Goal: Information Seeking & Learning: Learn about a topic

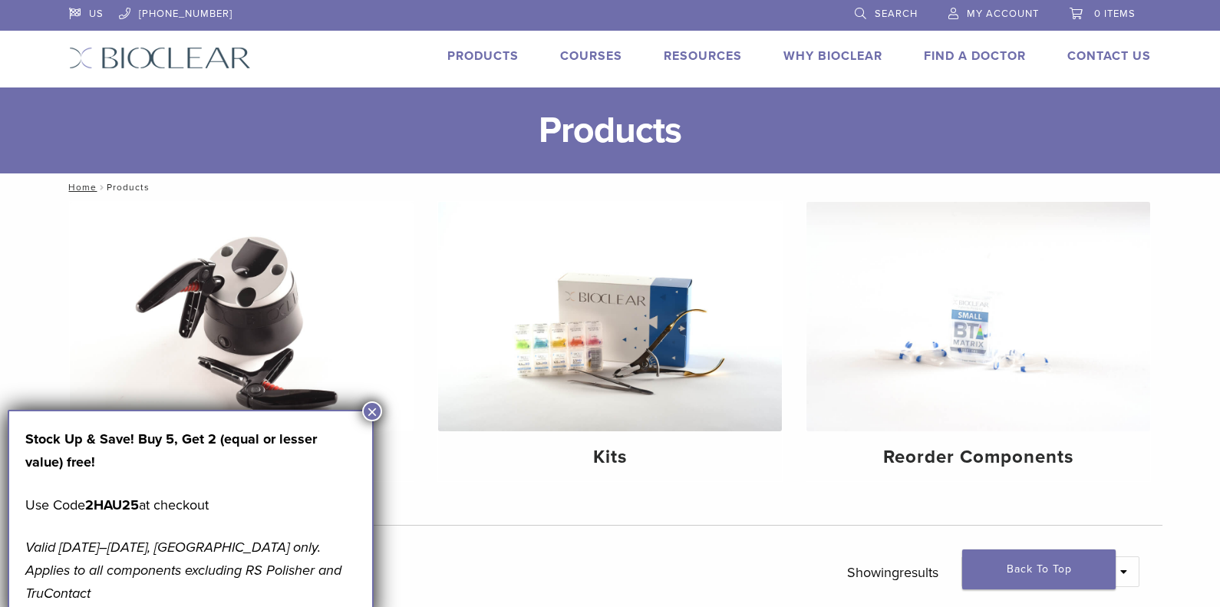
click at [372, 414] on button "×" at bounding box center [372, 411] width 20 height 20
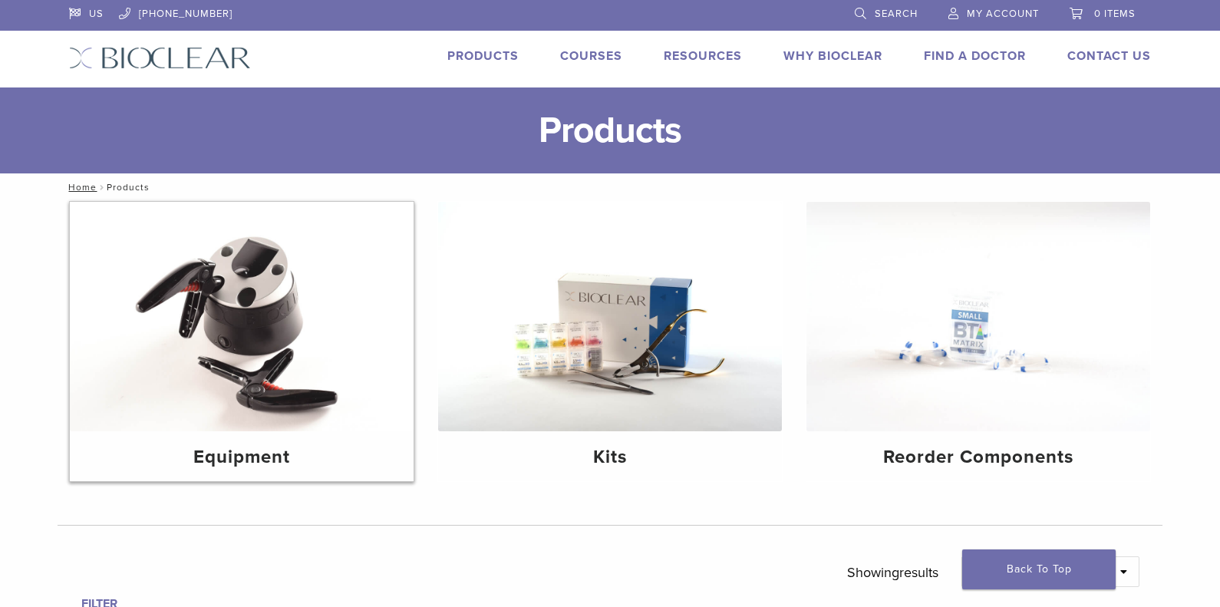
click at [266, 324] on img at bounding box center [242, 317] width 344 height 230
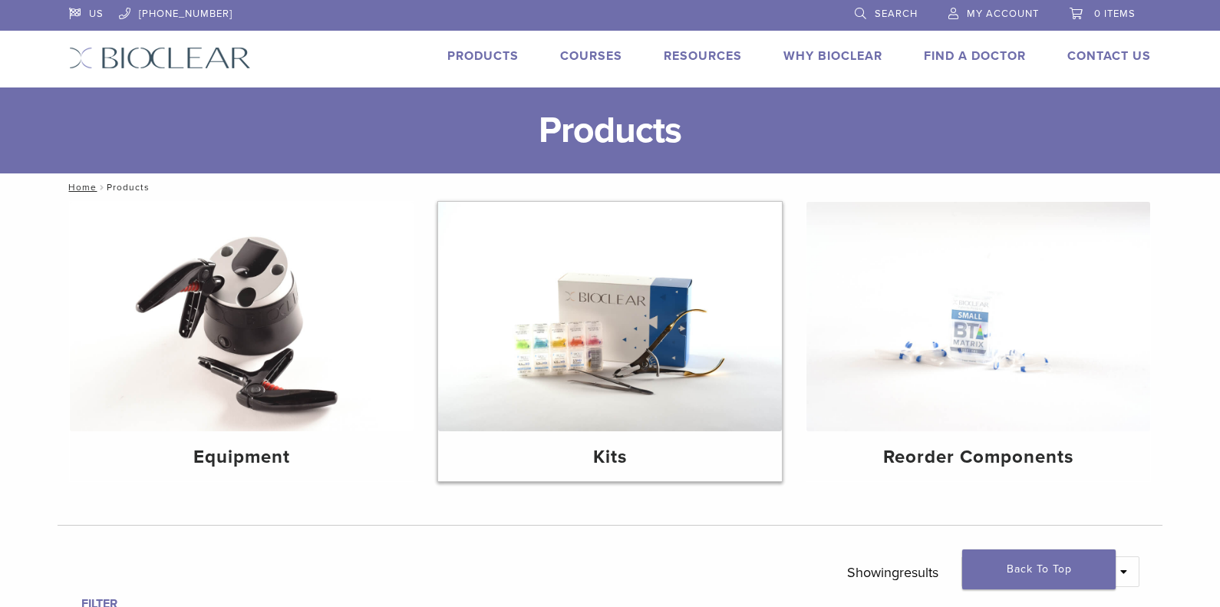
click at [705, 379] on img at bounding box center [610, 317] width 344 height 230
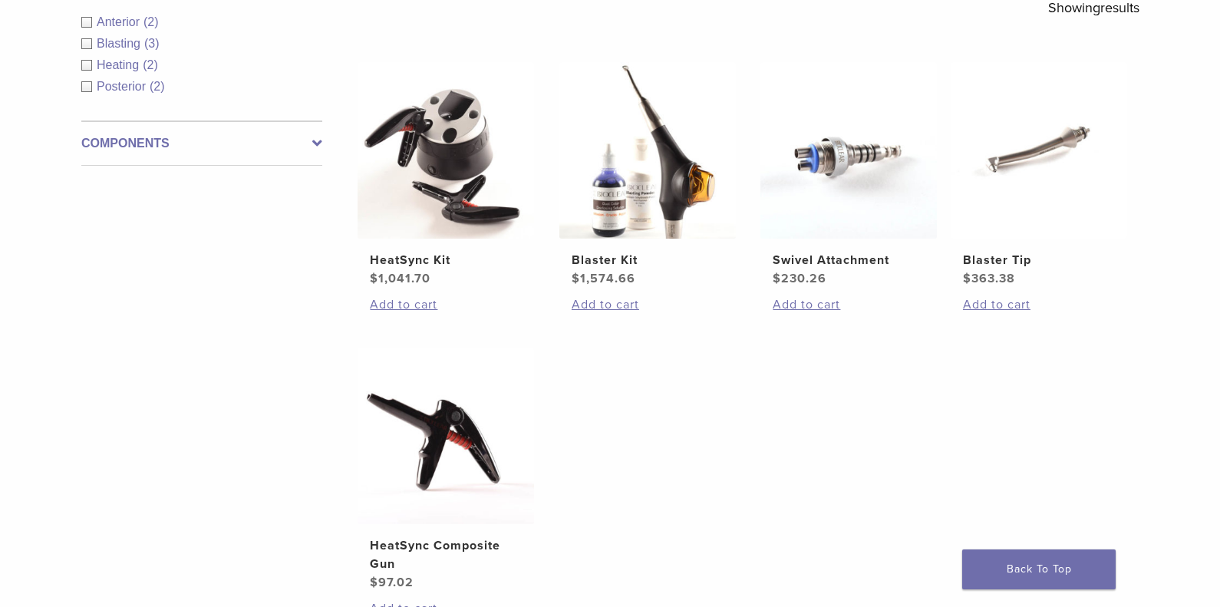
scroll to position [307, 0]
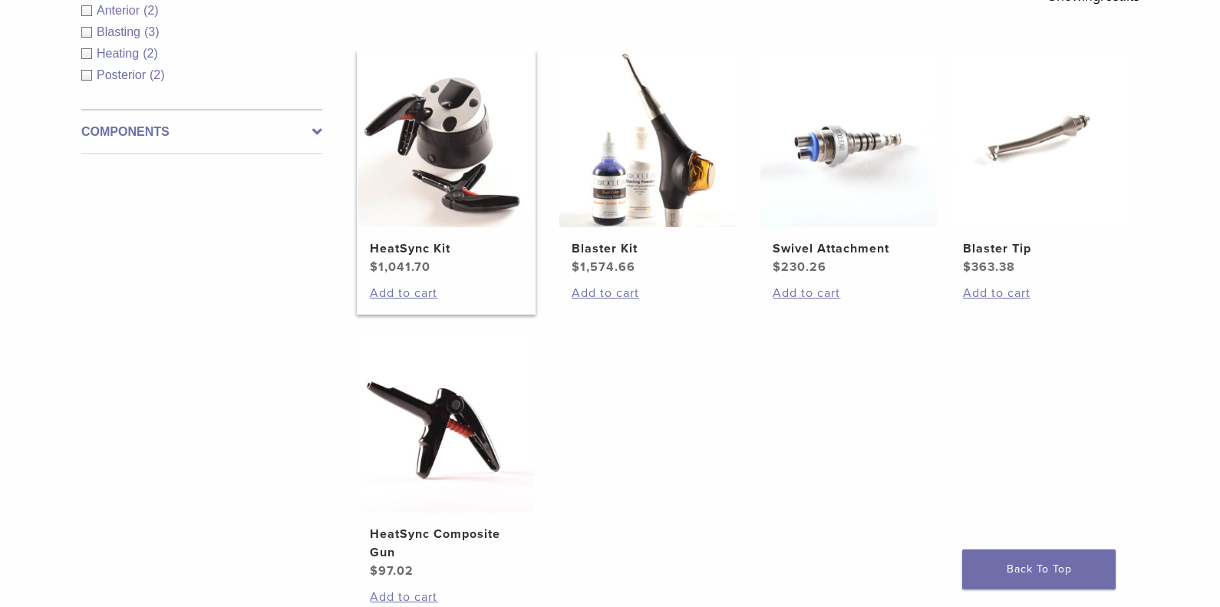
click at [428, 160] on img at bounding box center [446, 139] width 177 height 177
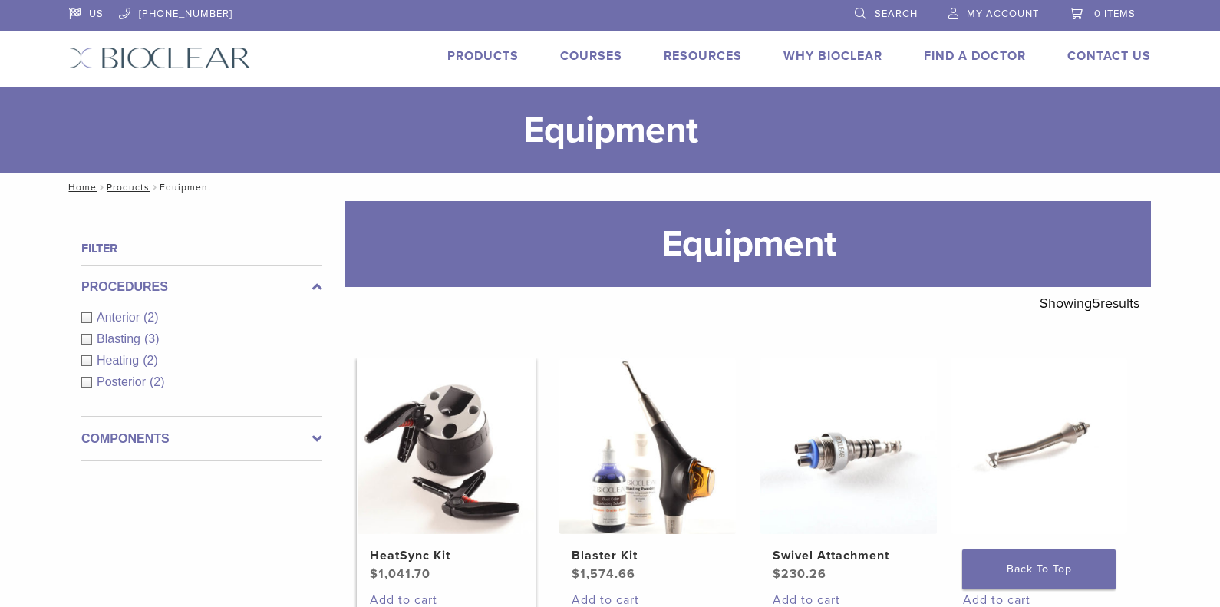
scroll to position [299, 0]
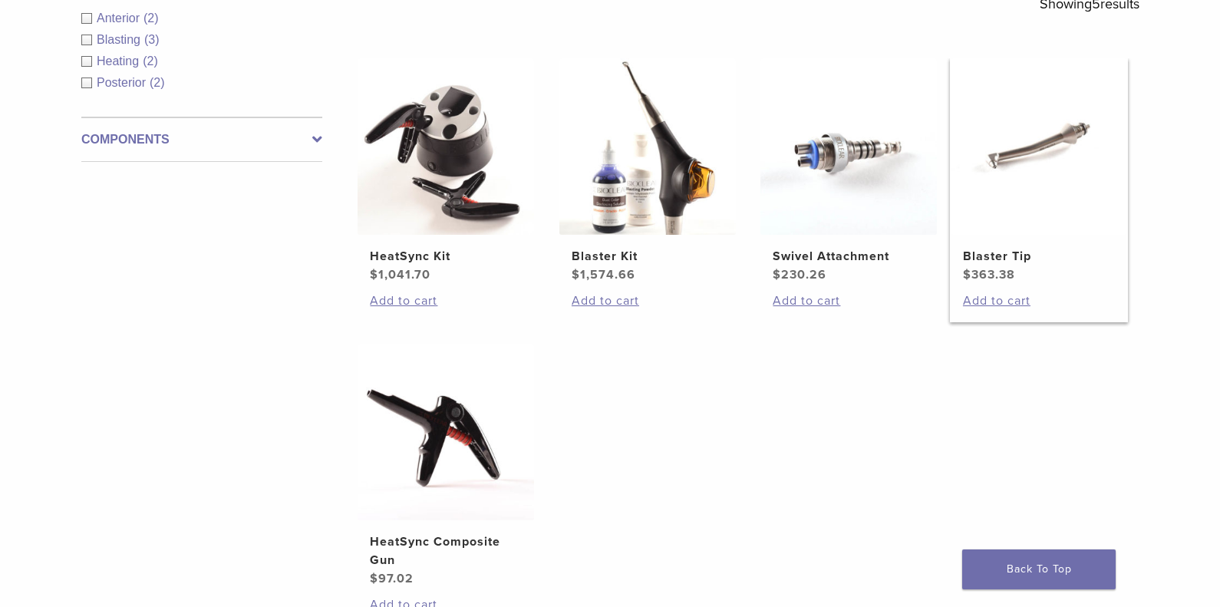
click at [1034, 141] on img at bounding box center [1039, 146] width 177 height 177
click at [638, 199] on img at bounding box center [648, 146] width 177 height 177
click at [467, 140] on img at bounding box center [446, 146] width 177 height 177
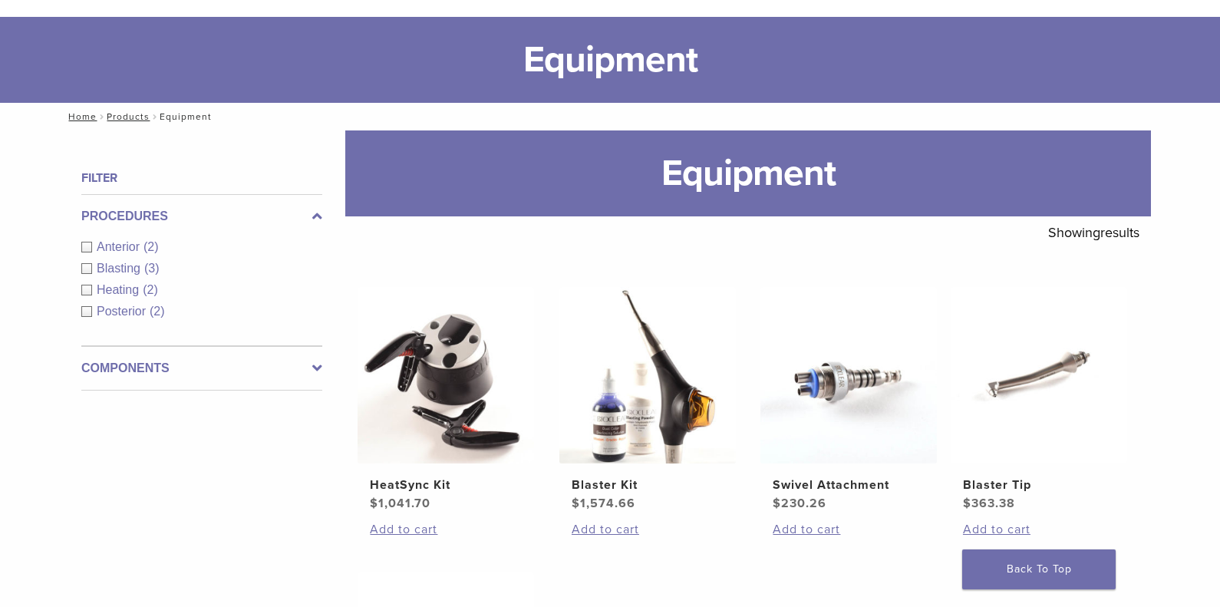
scroll to position [69, 0]
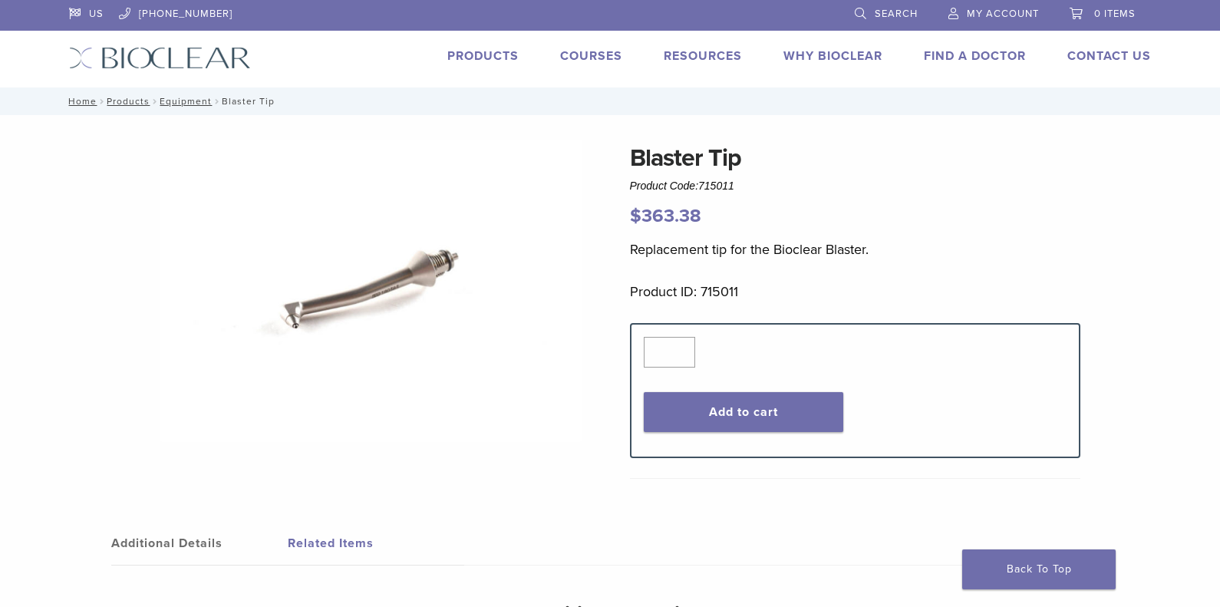
click at [994, 256] on p "Replacement tip for the Bioclear Blaster." at bounding box center [855, 249] width 451 height 23
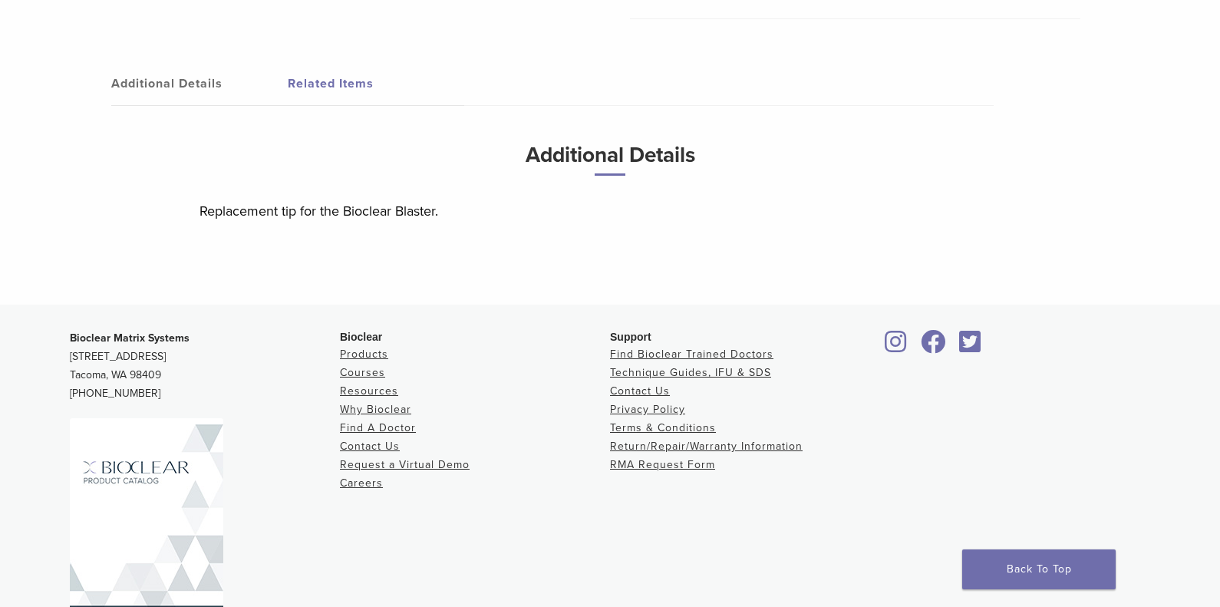
scroll to position [524, 0]
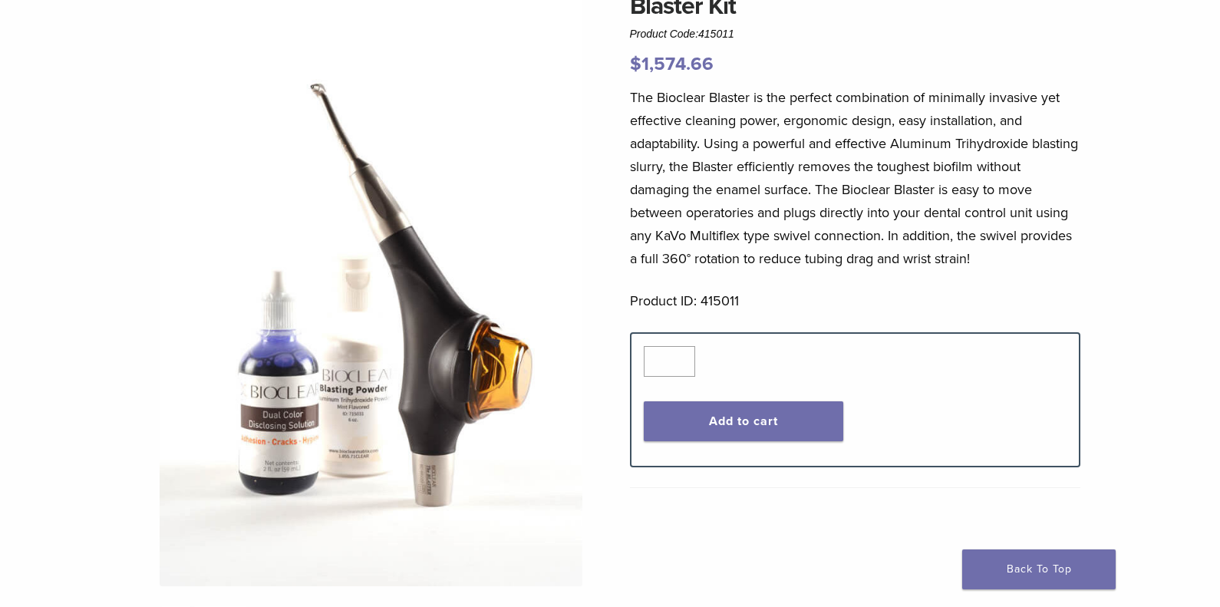
scroll to position [154, 0]
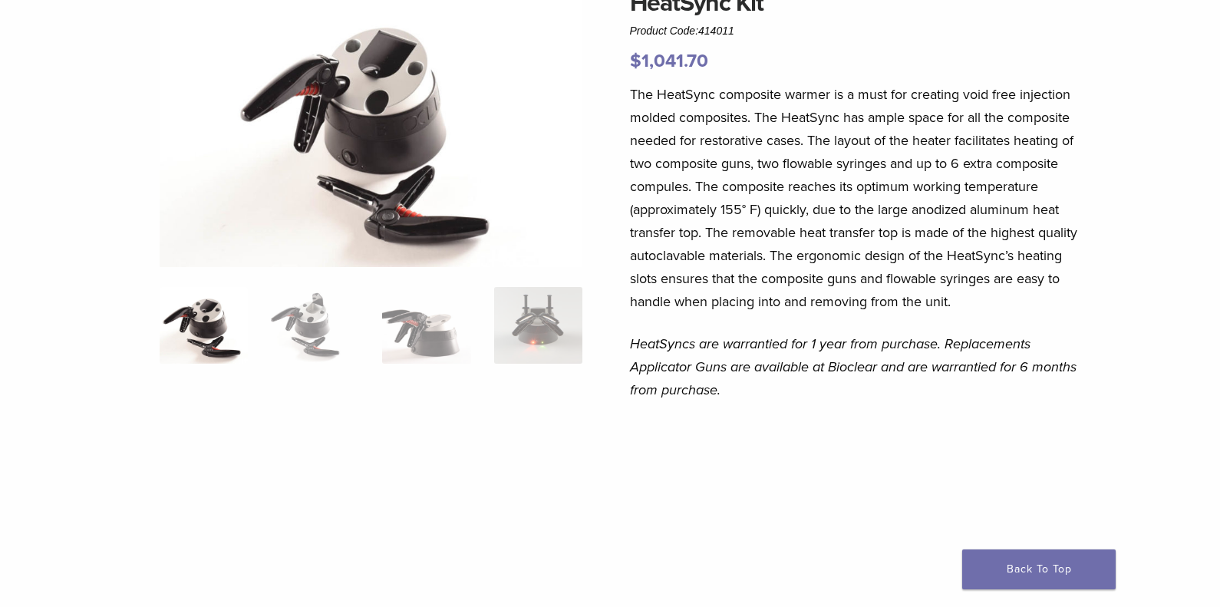
scroll to position [154, 0]
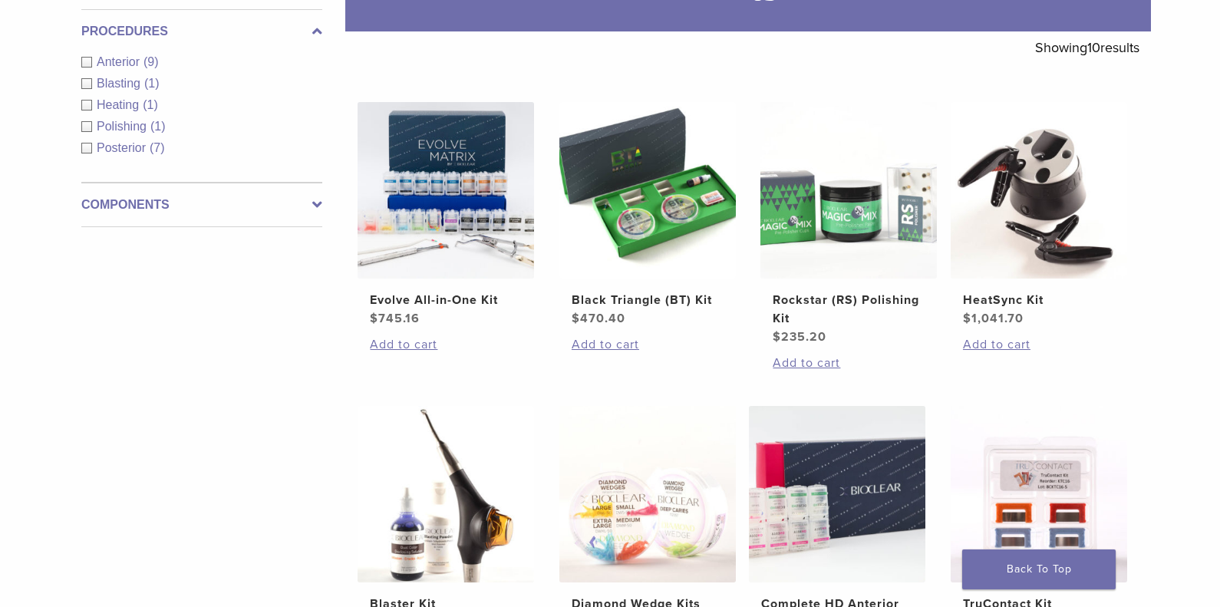
scroll to position [307, 0]
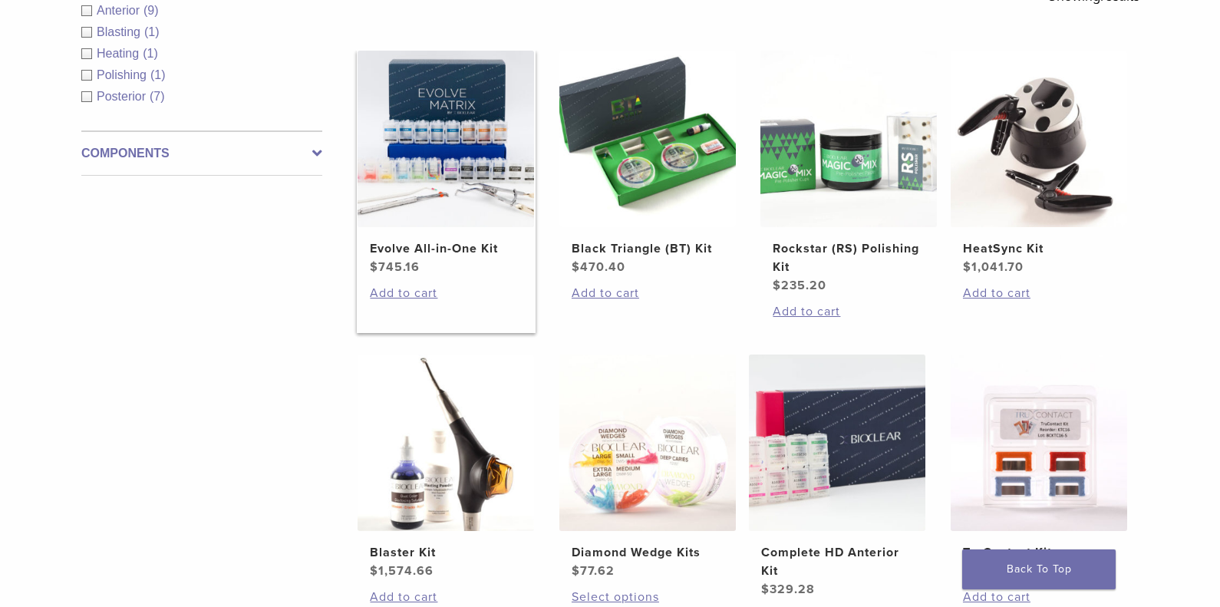
click at [425, 157] on img at bounding box center [446, 139] width 177 height 177
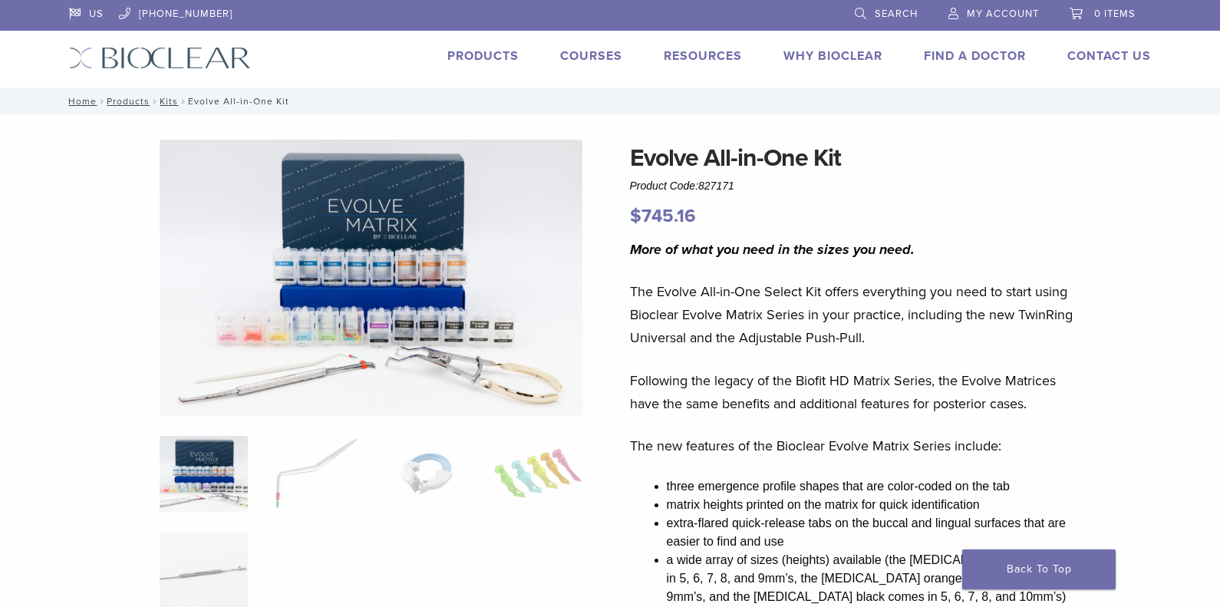
drag, startPoint x: 244, startPoint y: 418, endPoint x: 220, endPoint y: 444, distance: 36.4
click at [214, 450] on img at bounding box center [204, 474] width 88 height 77
click at [335, 294] on img at bounding box center [372, 278] width 424 height 276
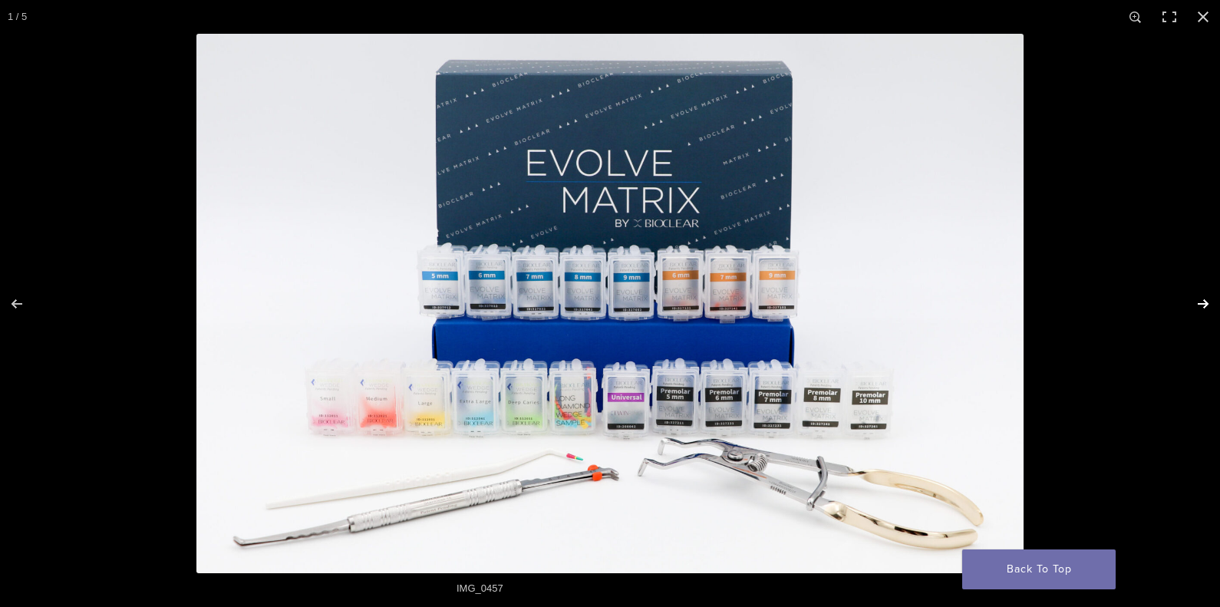
click at [1203, 303] on button "Next (arrow right)" at bounding box center [1194, 304] width 54 height 77
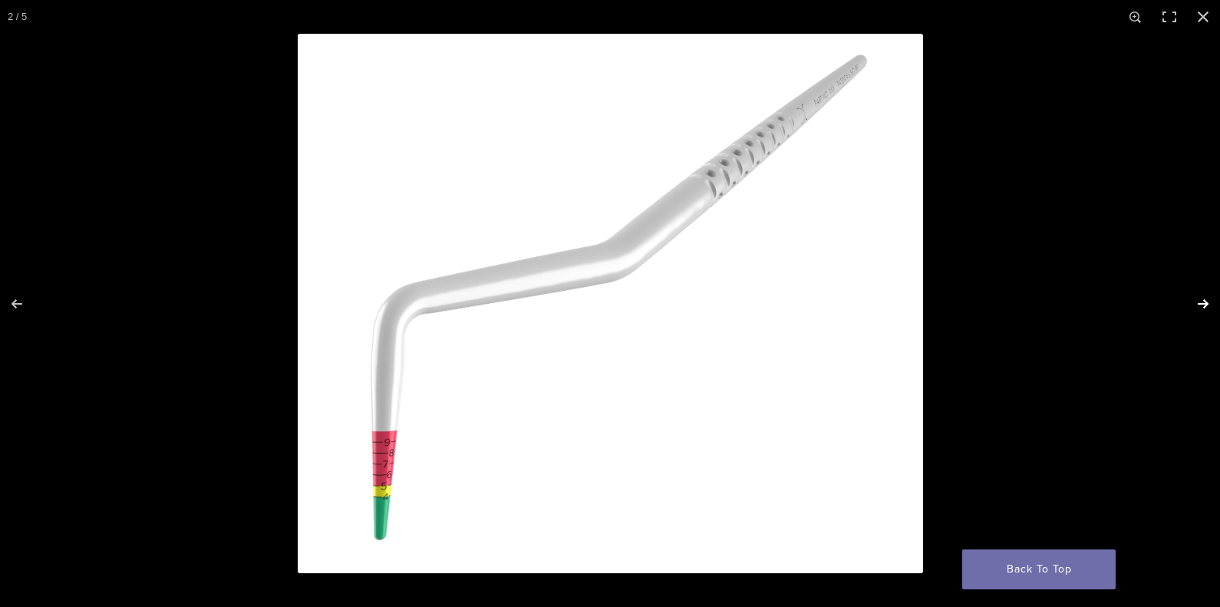
click at [1203, 303] on button "Next (arrow right)" at bounding box center [1194, 304] width 54 height 77
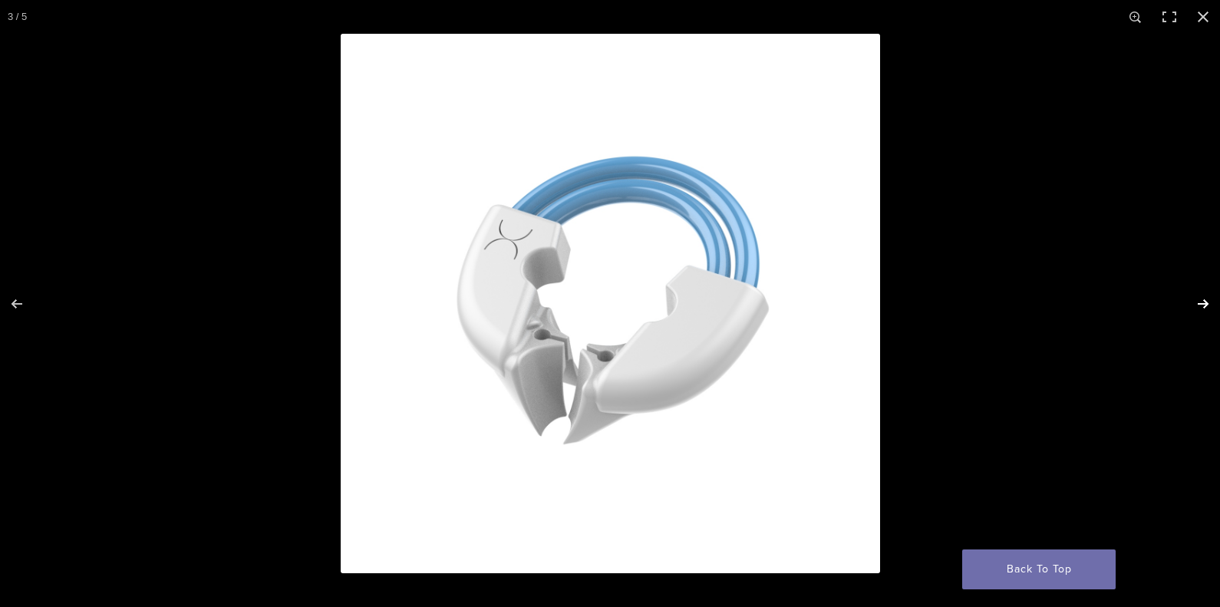
click at [1203, 303] on button "Next (arrow right)" at bounding box center [1194, 304] width 54 height 77
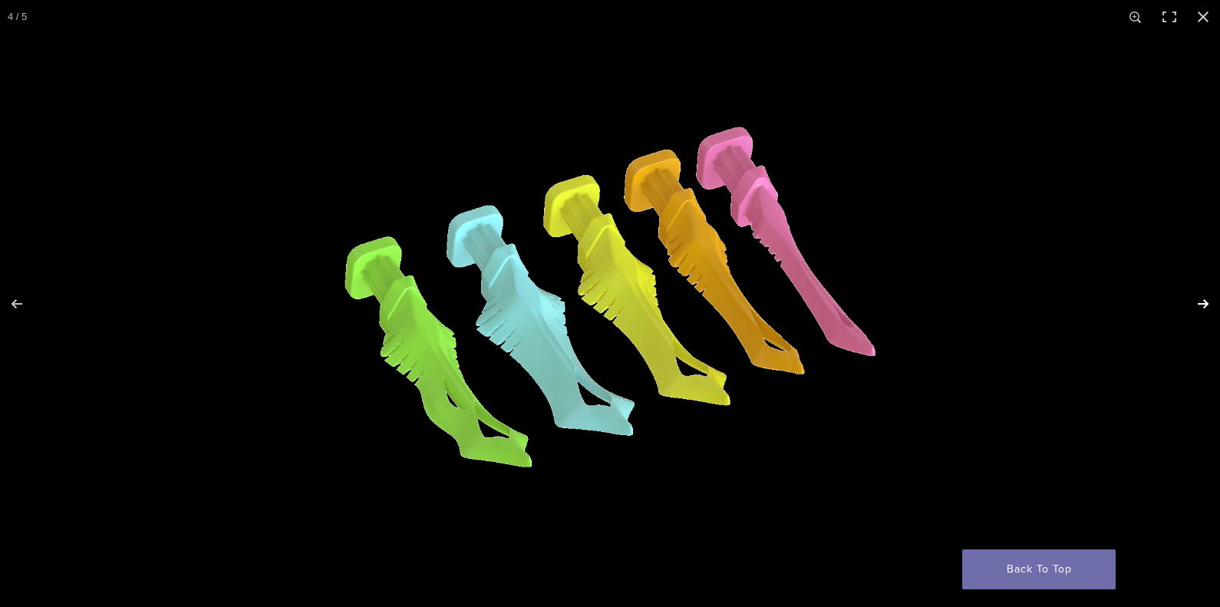
click at [1203, 303] on button "Next (arrow right)" at bounding box center [1194, 304] width 54 height 77
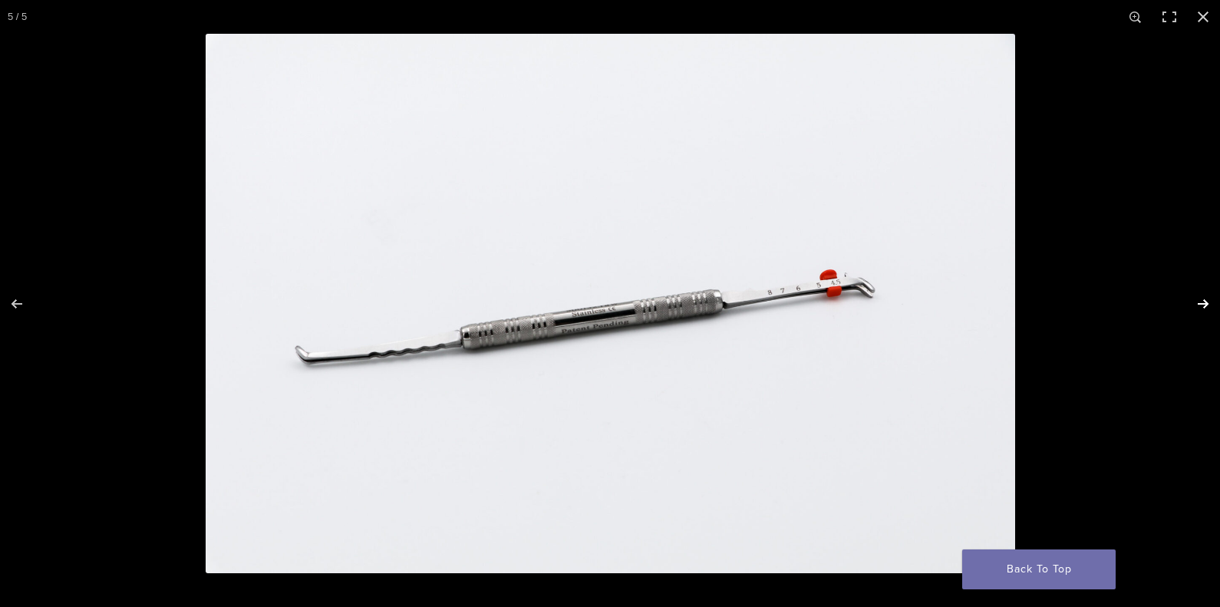
click at [1203, 303] on button "Next (arrow right)" at bounding box center [1194, 304] width 54 height 77
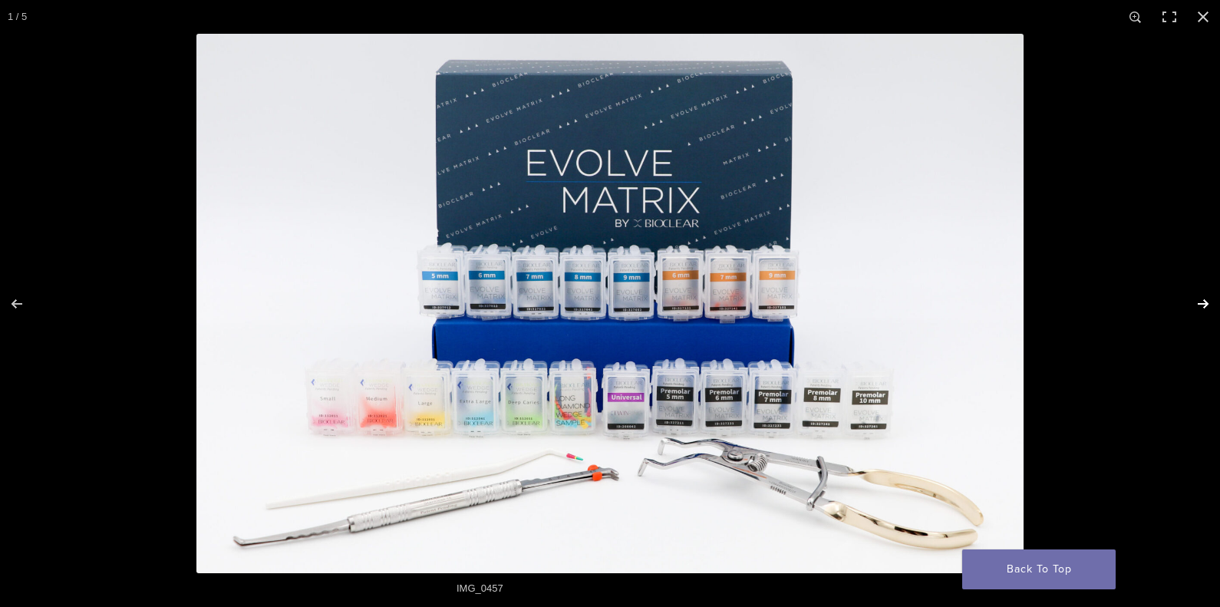
click at [1203, 303] on button "Next (arrow right)" at bounding box center [1194, 304] width 54 height 77
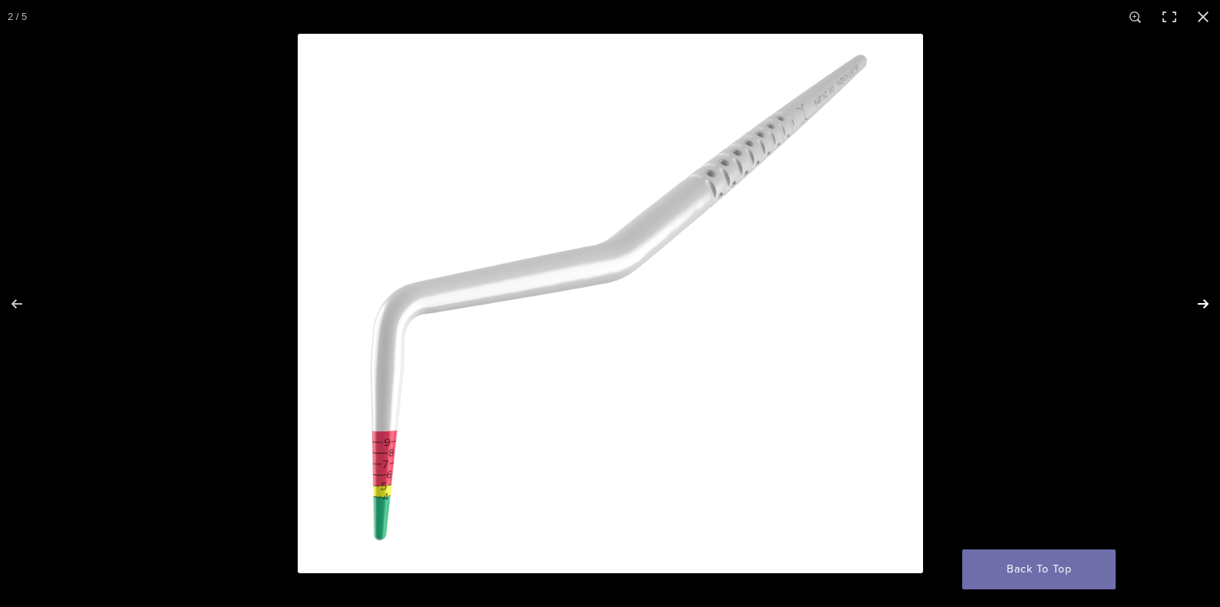
click at [1203, 303] on button "Next (arrow right)" at bounding box center [1194, 304] width 54 height 77
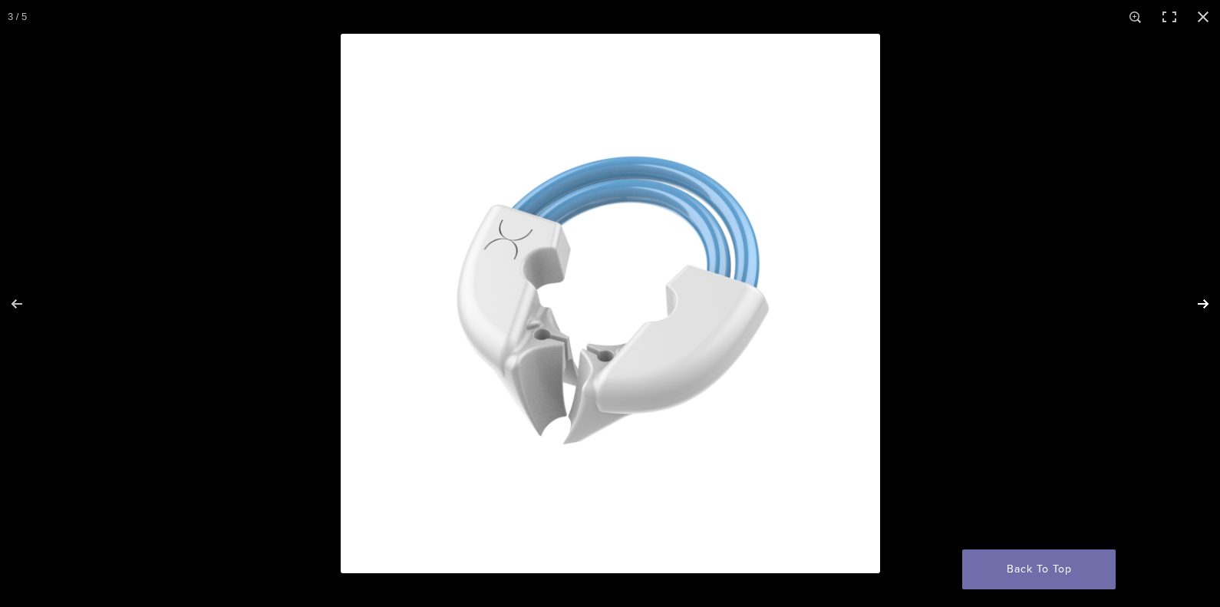
click at [1203, 303] on button "Next (arrow right)" at bounding box center [1194, 304] width 54 height 77
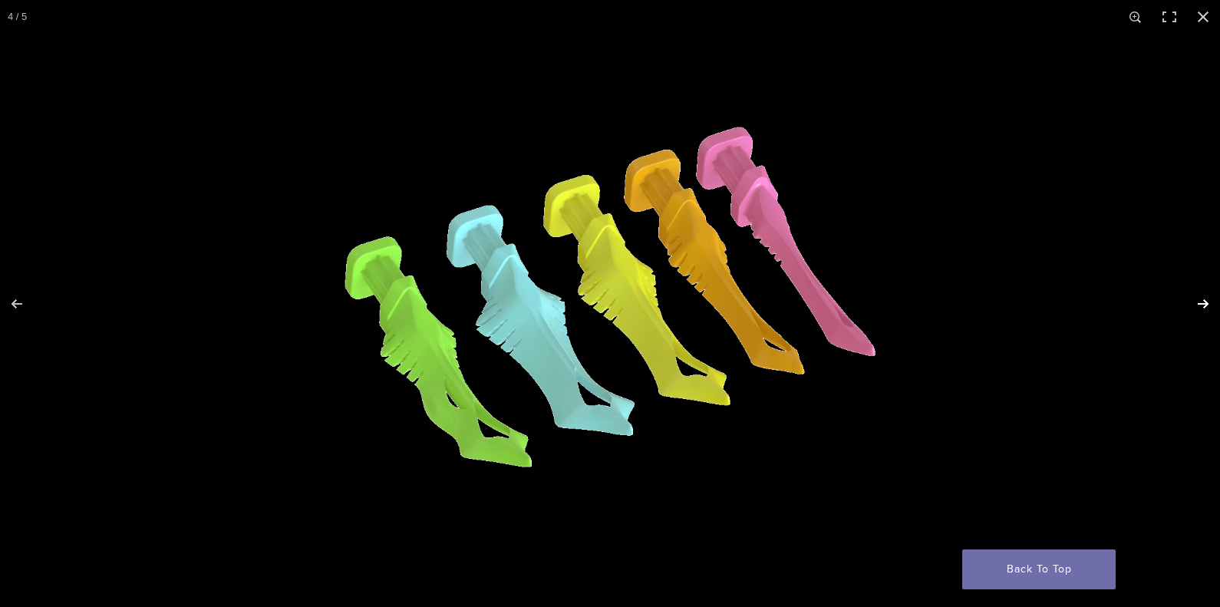
click at [1203, 303] on button "Next (arrow right)" at bounding box center [1194, 304] width 54 height 77
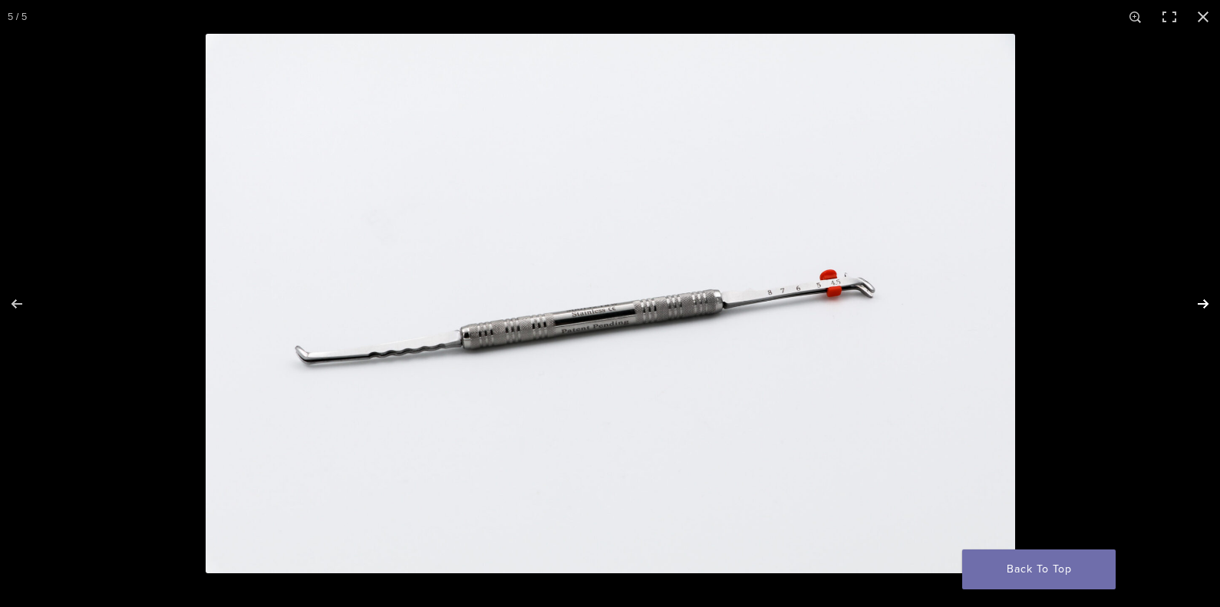
click at [1203, 303] on button "Next (arrow right)" at bounding box center [1194, 304] width 54 height 77
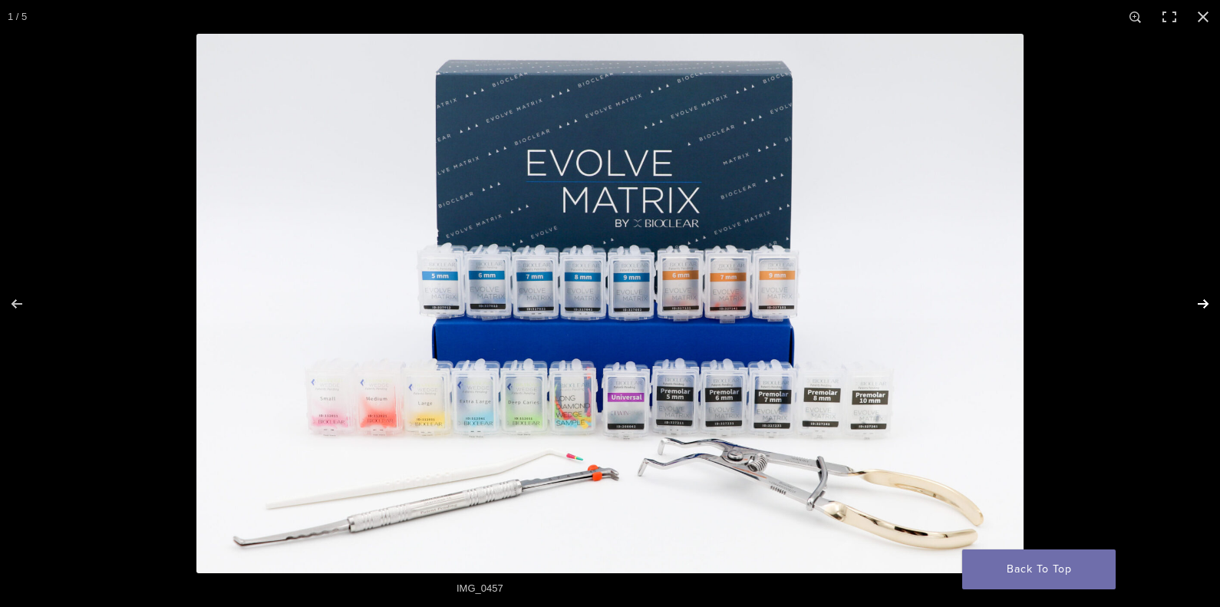
click at [1203, 303] on button "Next (arrow right)" at bounding box center [1194, 304] width 54 height 77
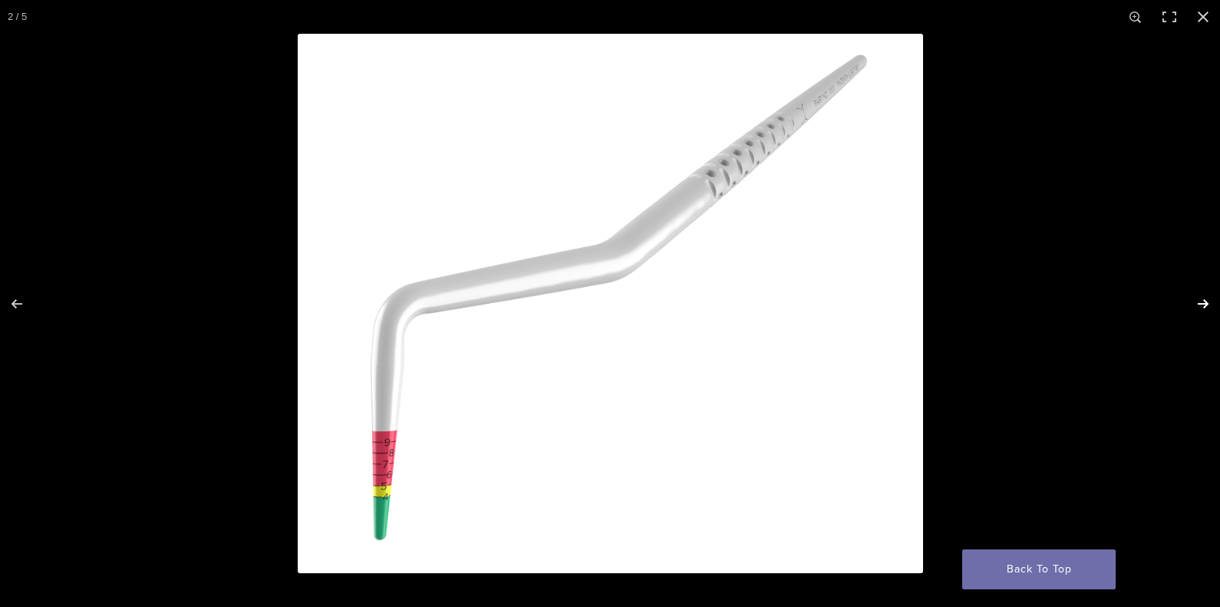
click at [1203, 303] on button "Next (arrow right)" at bounding box center [1194, 304] width 54 height 77
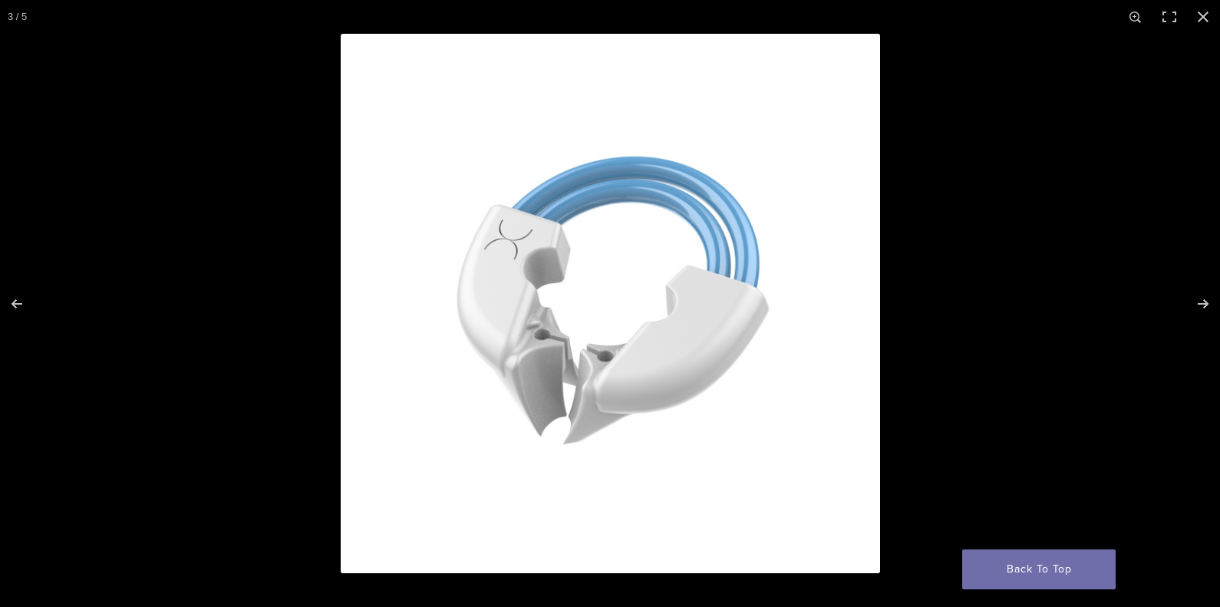
click at [982, 209] on div at bounding box center [951, 337] width 1220 height 607
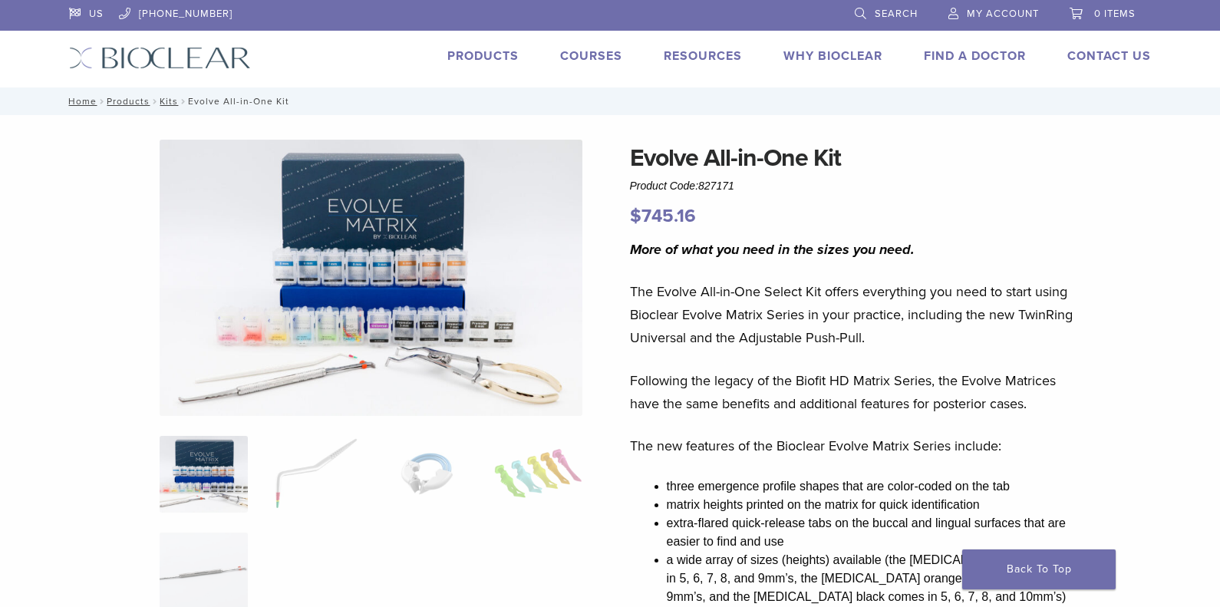
click at [982, 209] on p "$ 745.16" at bounding box center [855, 217] width 451 height 28
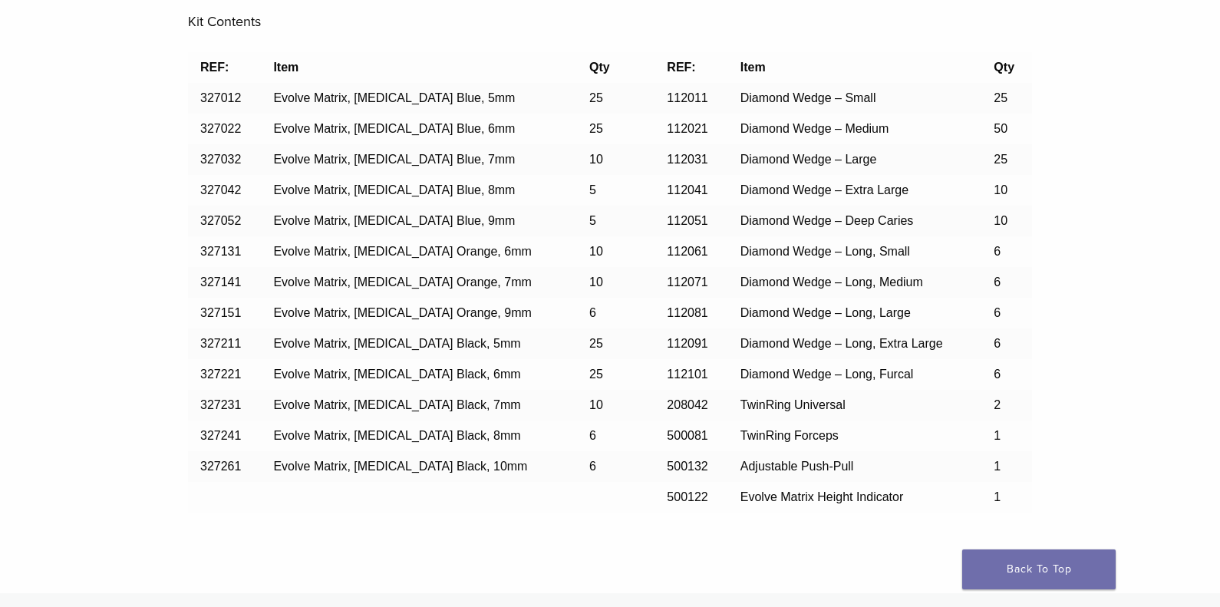
scroll to position [1305, 0]
